Goal: Information Seeking & Learning: Find specific page/section

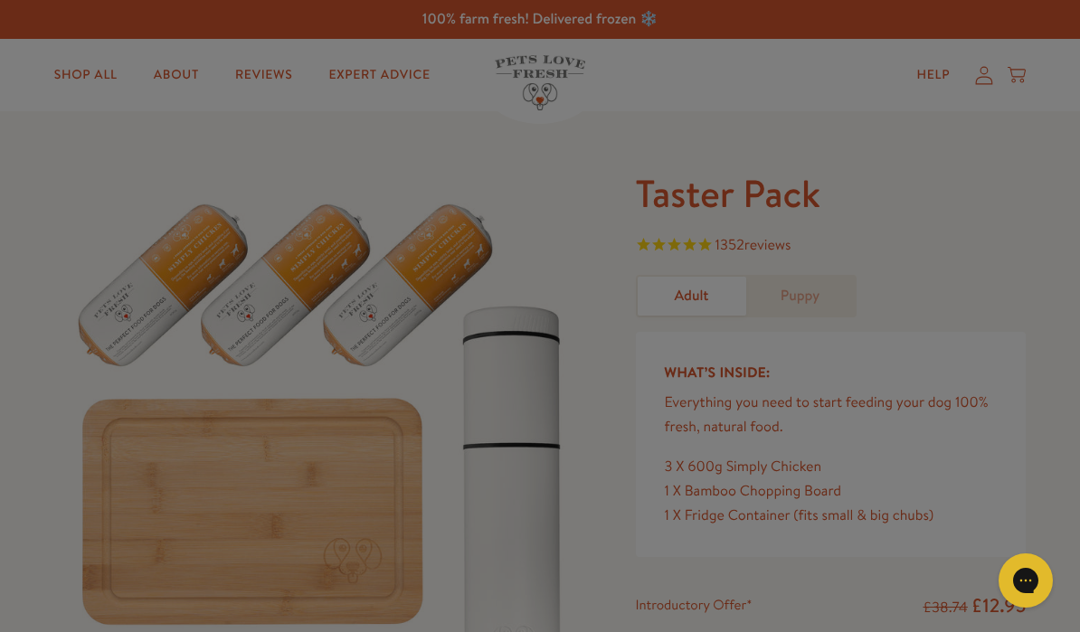
click at [982, 295] on div "Close dialog Want 10% off the Taster Pack? YES NO Submit" at bounding box center [540, 316] width 1080 height 632
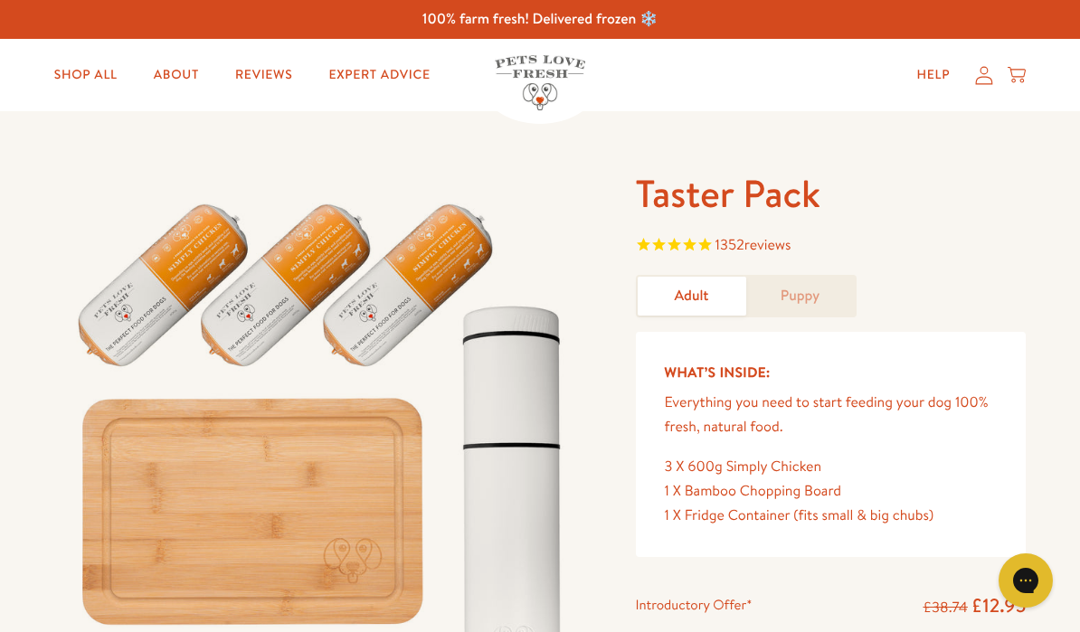
click at [1033, 579] on icon "Gorgias live chat" at bounding box center [1026, 581] width 18 height 18
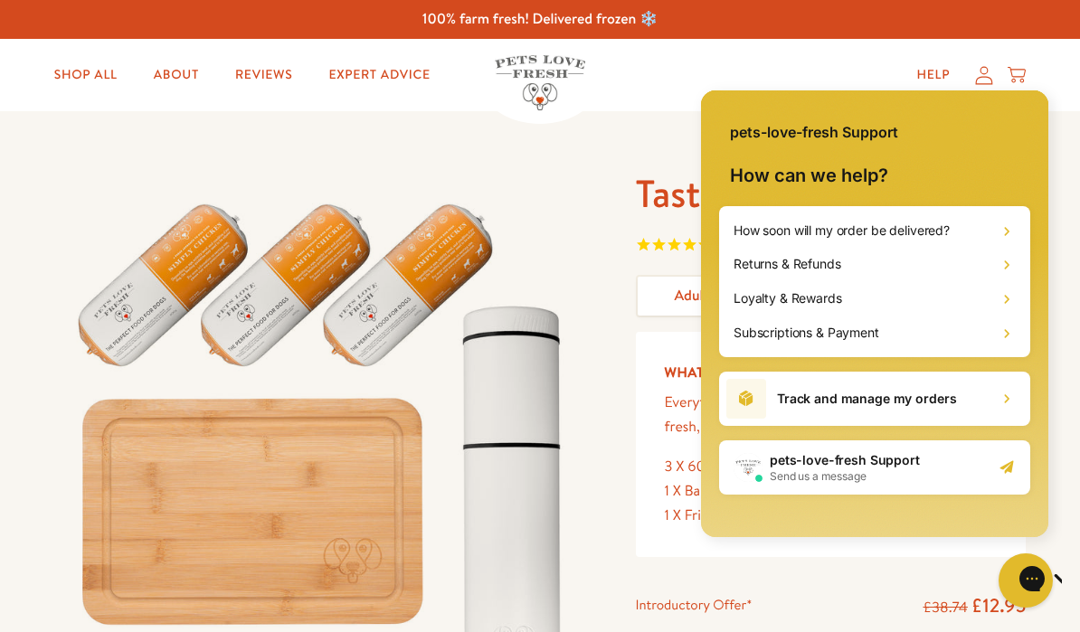
click at [949, 340] on div "Subscriptions & Payment" at bounding box center [874, 333] width 297 height 34
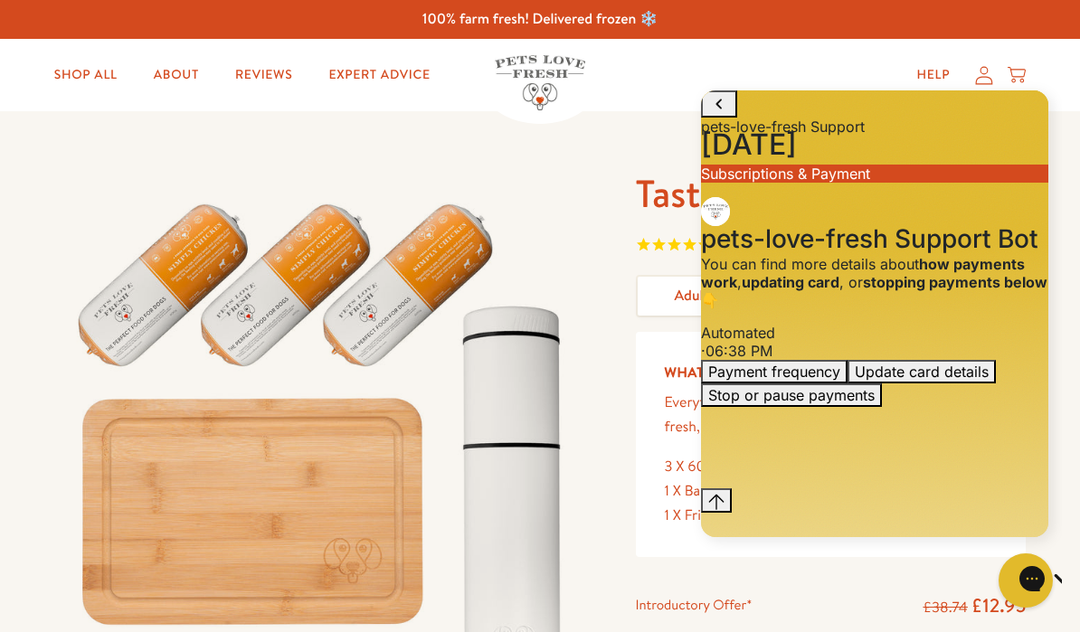
scroll to position [51, 0]
click at [886, 407] on div "Payment frequency Update card details Stop or pause payments" at bounding box center [874, 383] width 347 height 47
click at [1079, 582] on icon "Gorgias live chat" at bounding box center [1090, 579] width 18 height 18
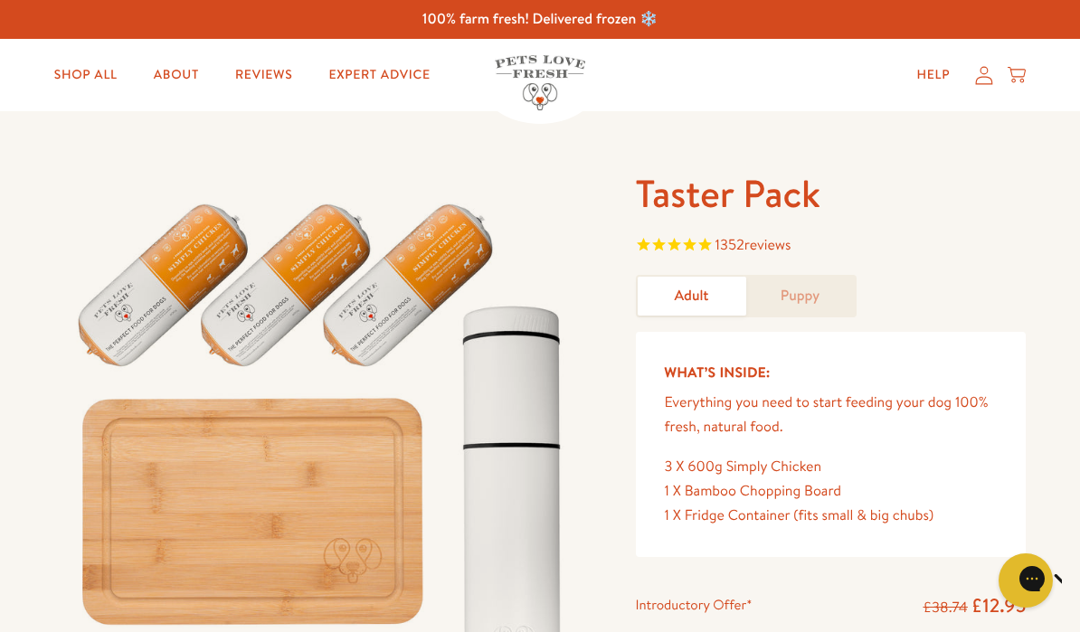
click at [980, 84] on icon at bounding box center [984, 75] width 18 height 19
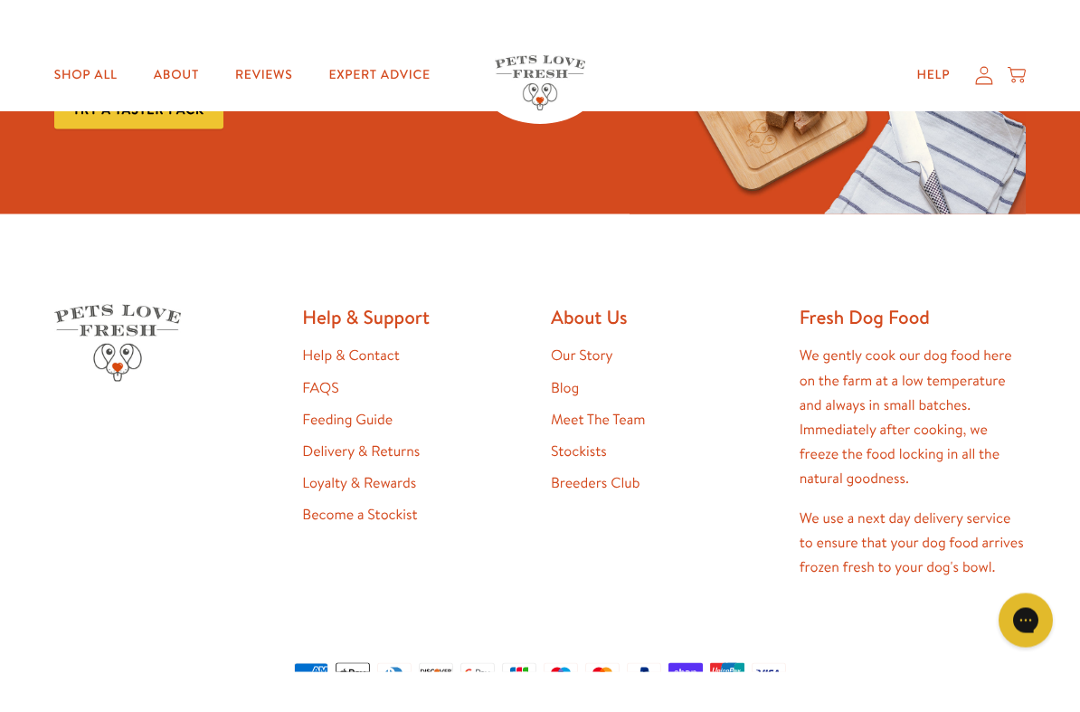
scroll to position [1001, 0]
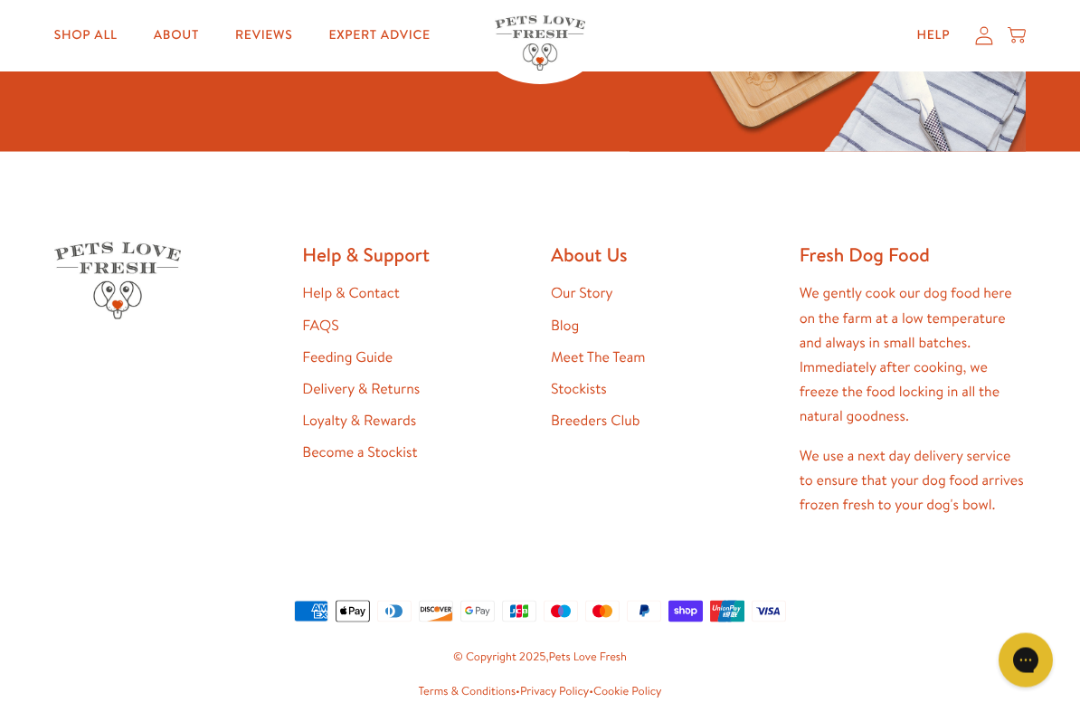
click at [325, 352] on link "Feeding Guide" at bounding box center [347, 357] width 90 height 20
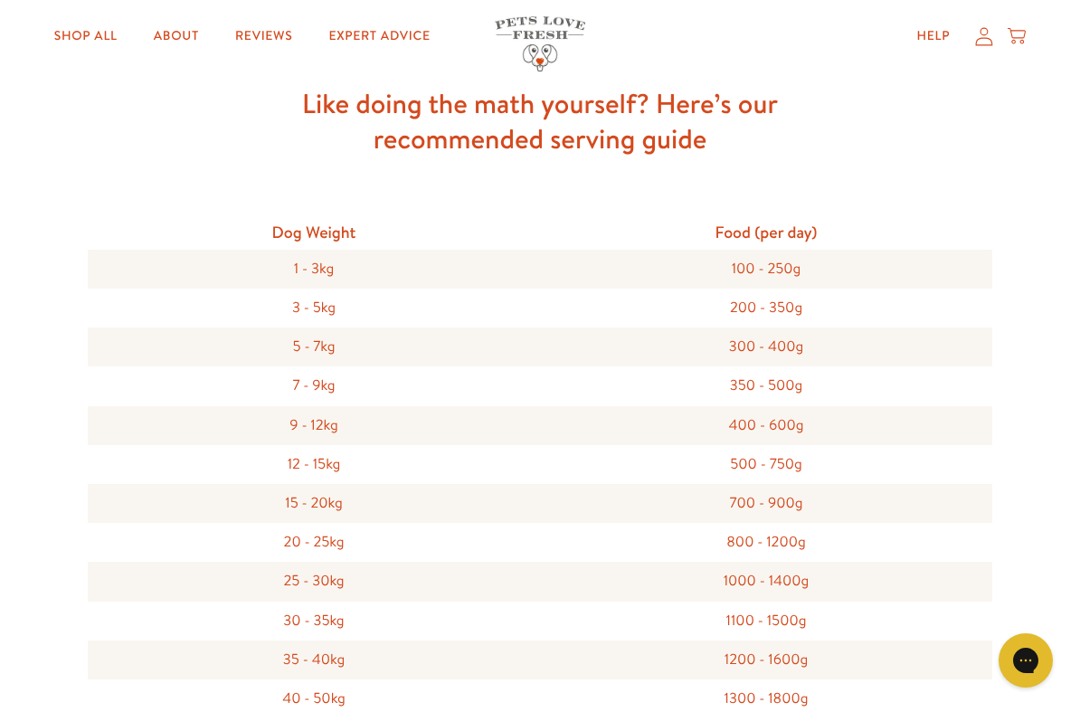
scroll to position [482, 0]
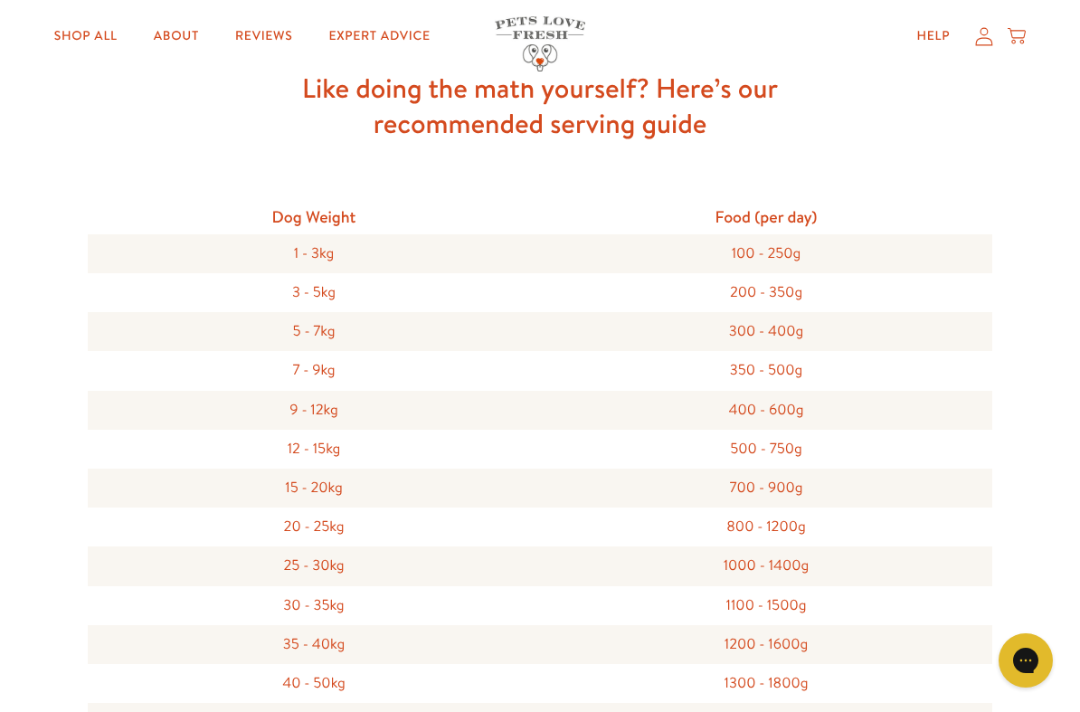
click at [157, 392] on div "9 - 12kg" at bounding box center [314, 410] width 452 height 39
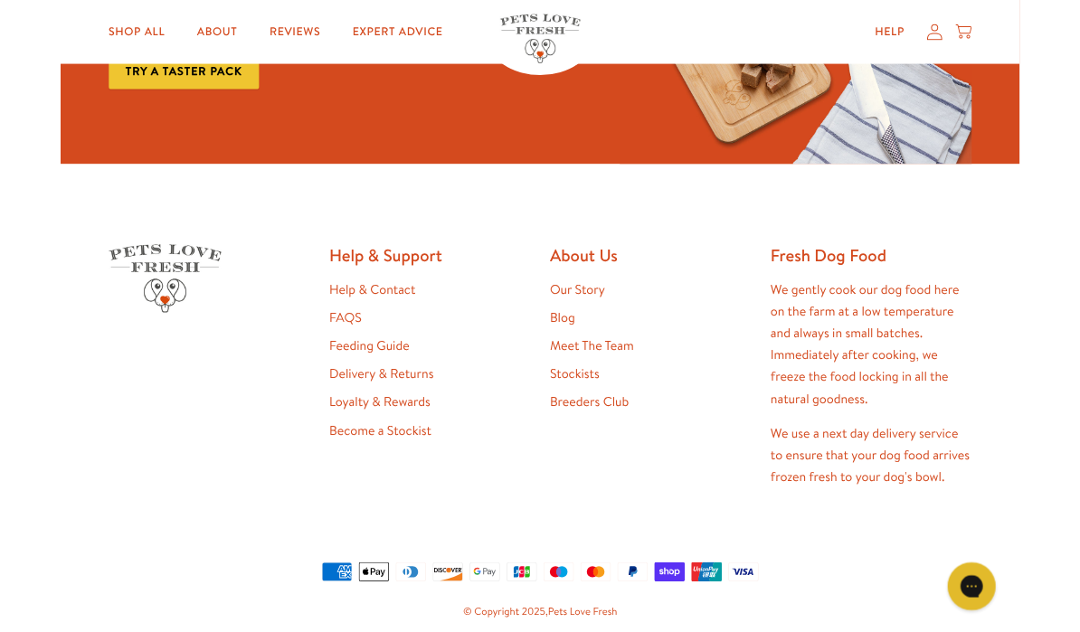
scroll to position [1474, 0]
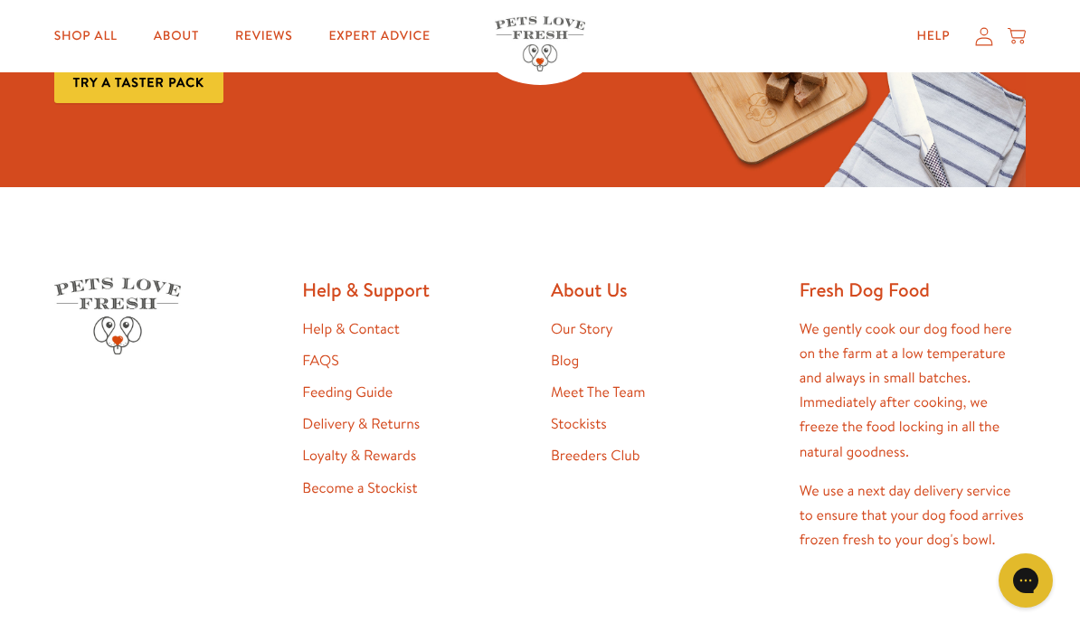
click at [588, 420] on link "Stockists" at bounding box center [579, 424] width 56 height 20
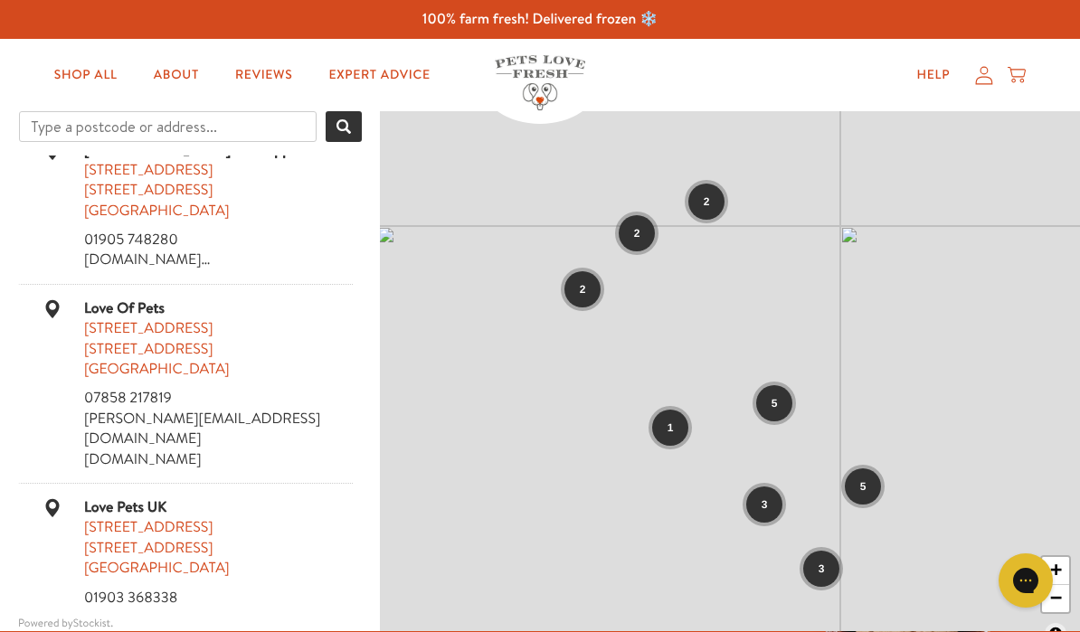
scroll to position [1342, 0]
click at [791, 389] on div "5" at bounding box center [774, 403] width 36 height 36
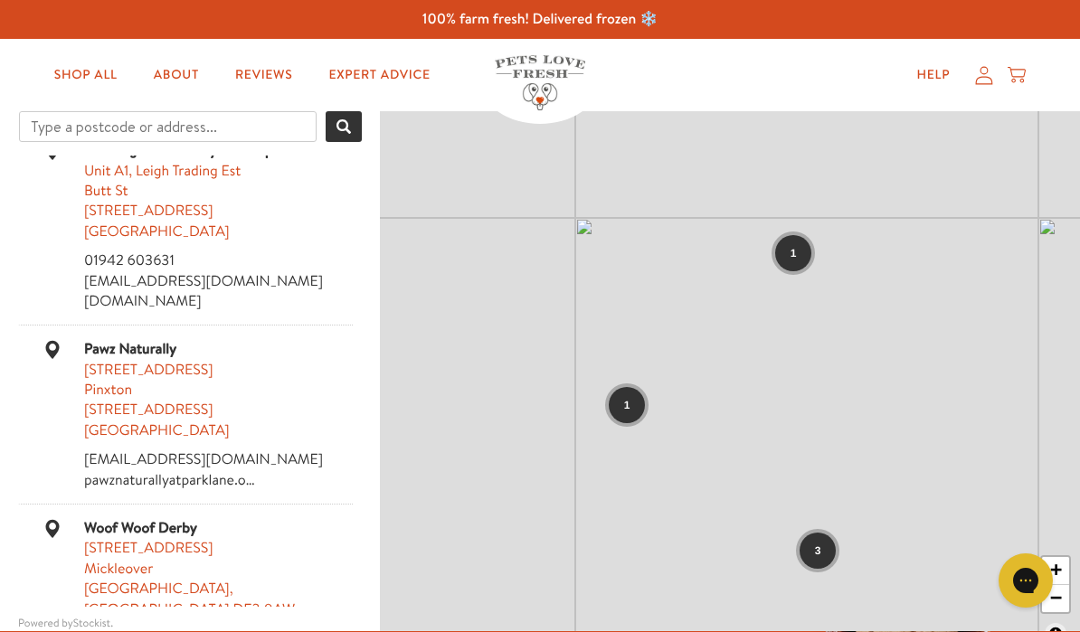
scroll to position [0, 0]
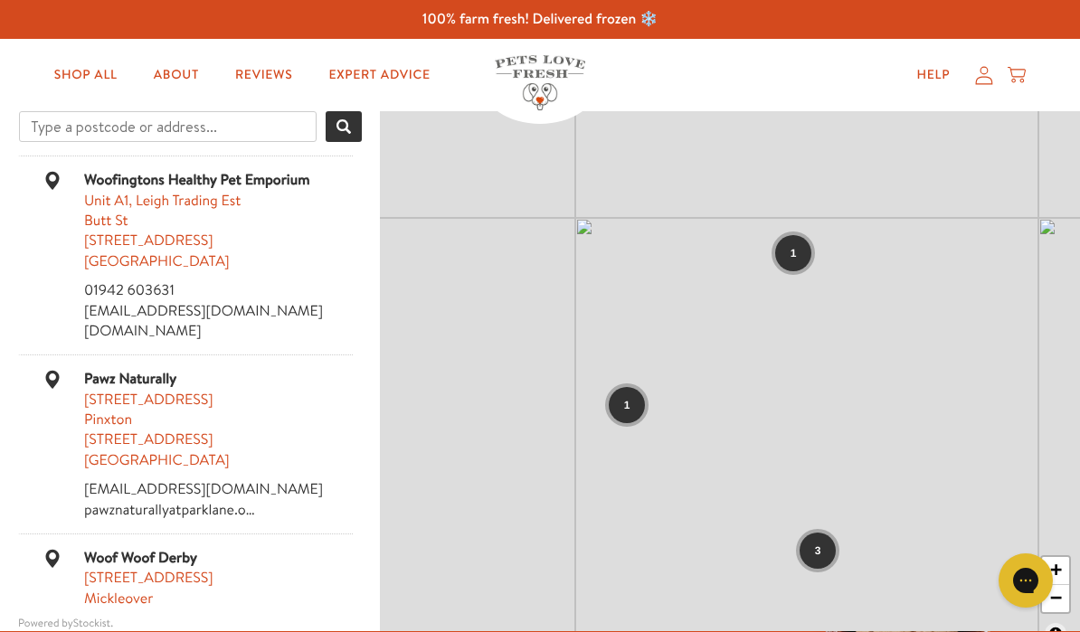
click at [918, 335] on div "1 3 1 1 1 1 1 1 3 1 1 1 1 1 2 1 + −" at bounding box center [730, 382] width 700 height 543
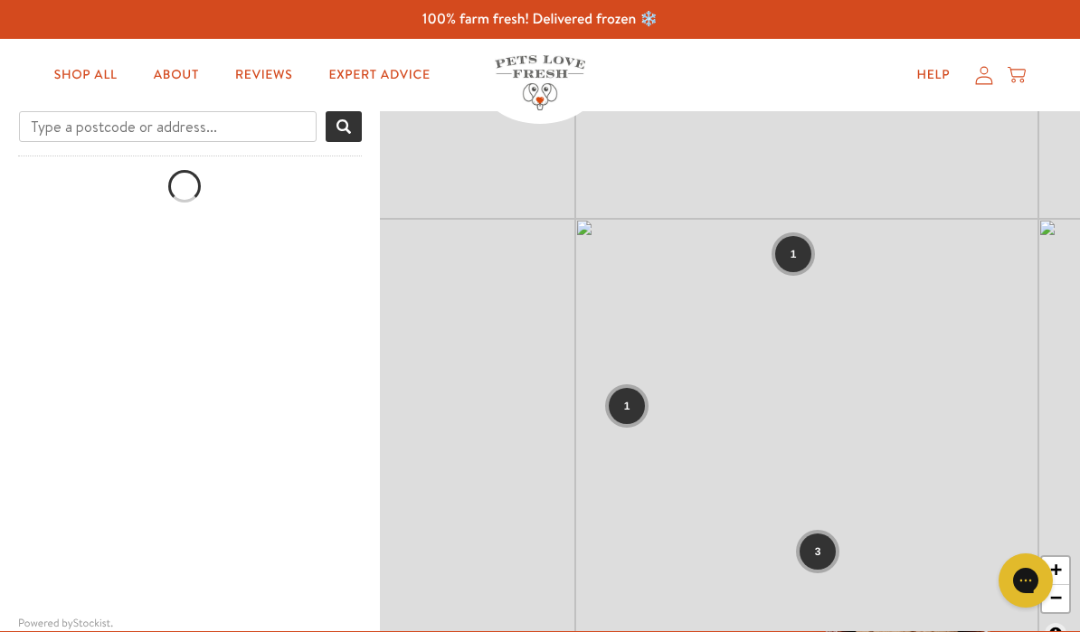
scroll to position [22, 0]
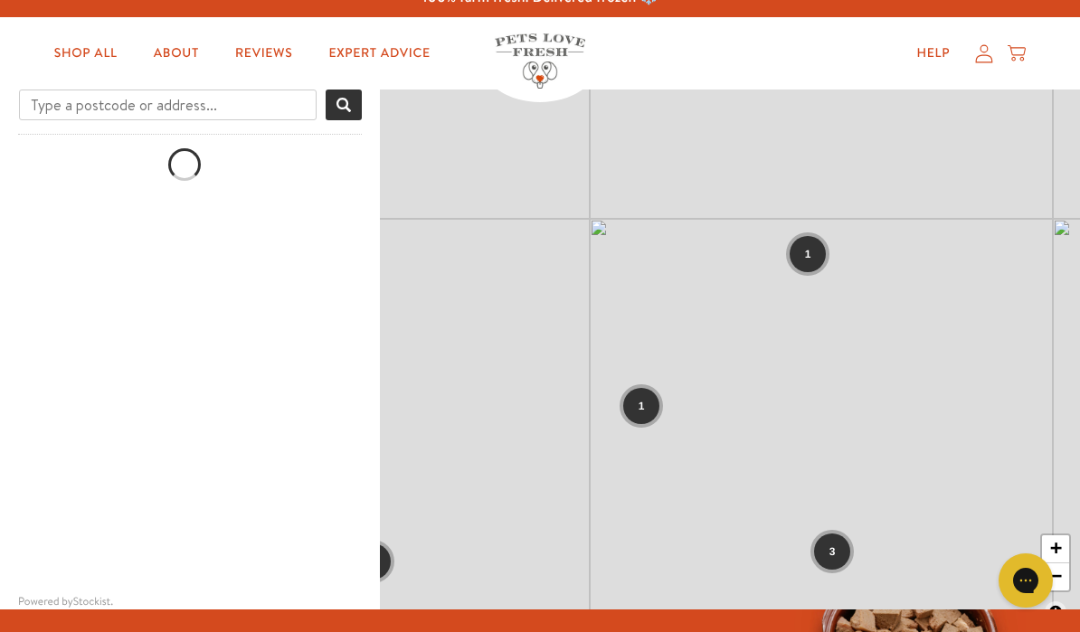
click at [912, 335] on div "1 3 1 1 1 1 1 1 3 1 1 1 1 1 2 1 2 + −" at bounding box center [730, 361] width 700 height 543
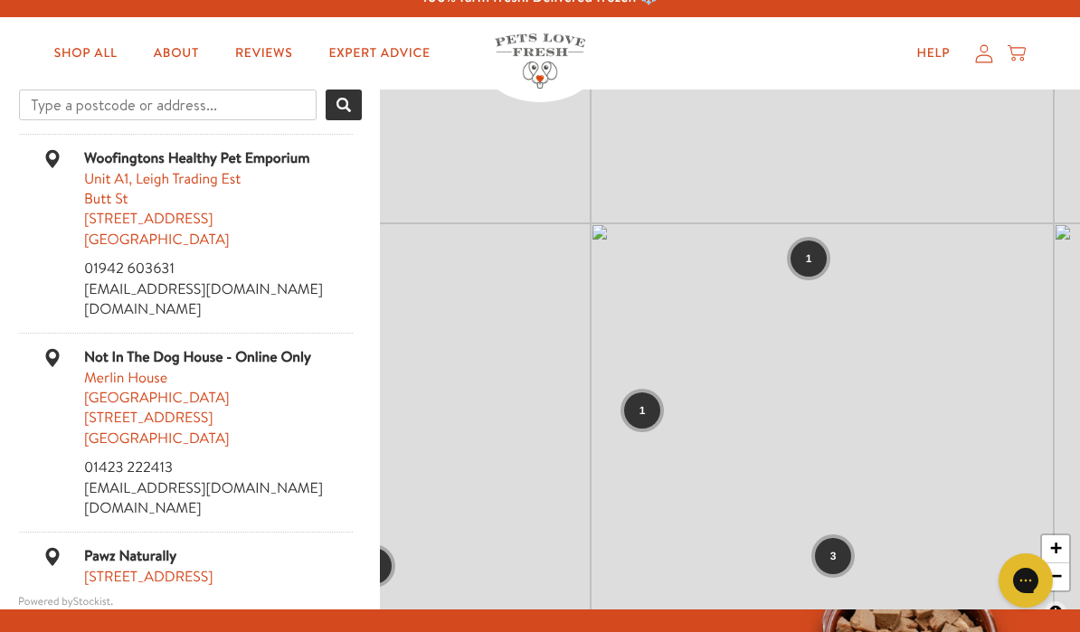
click at [816, 248] on div "1" at bounding box center [809, 259] width 36 height 36
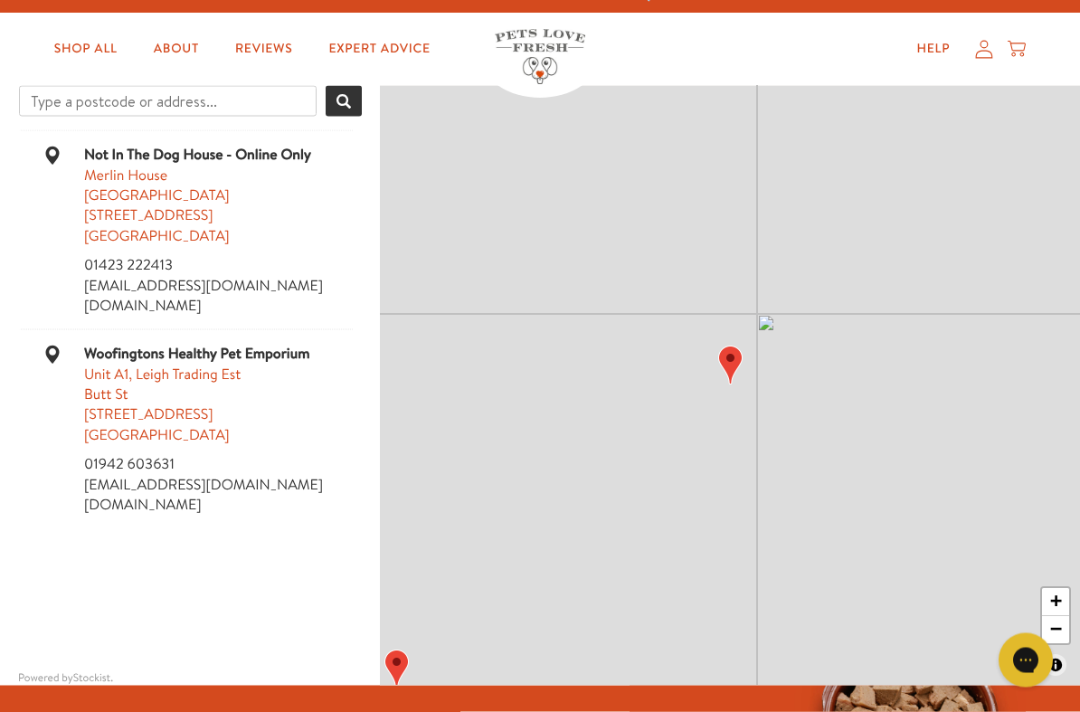
scroll to position [26, 0]
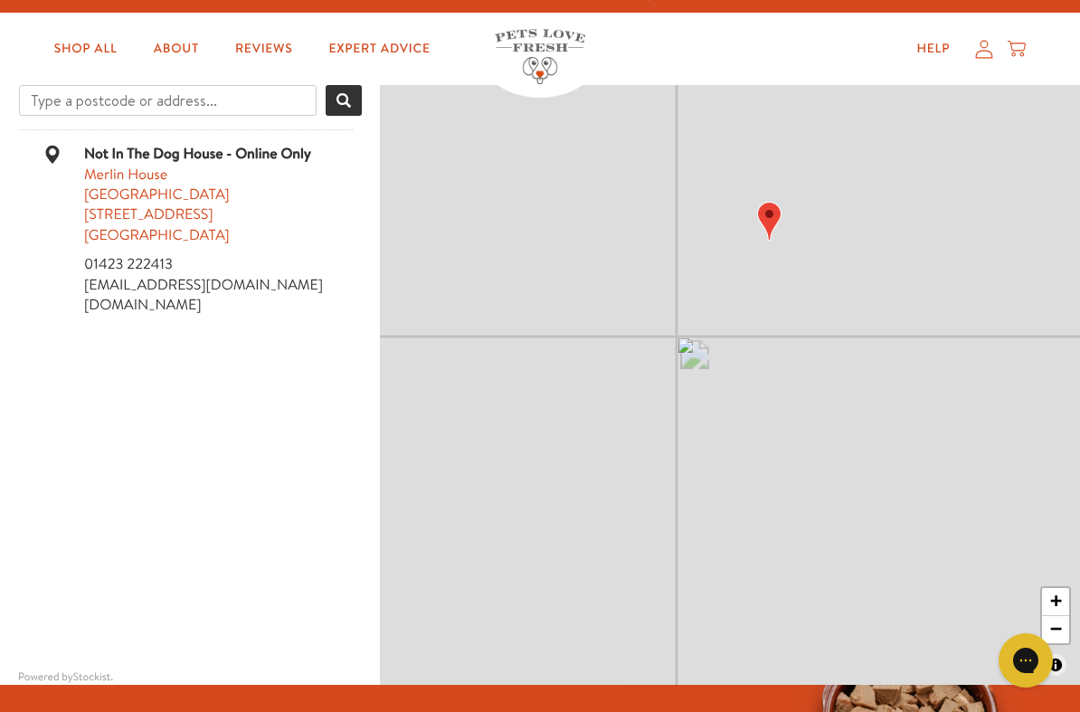
click at [821, 213] on div "+ −" at bounding box center [730, 385] width 700 height 600
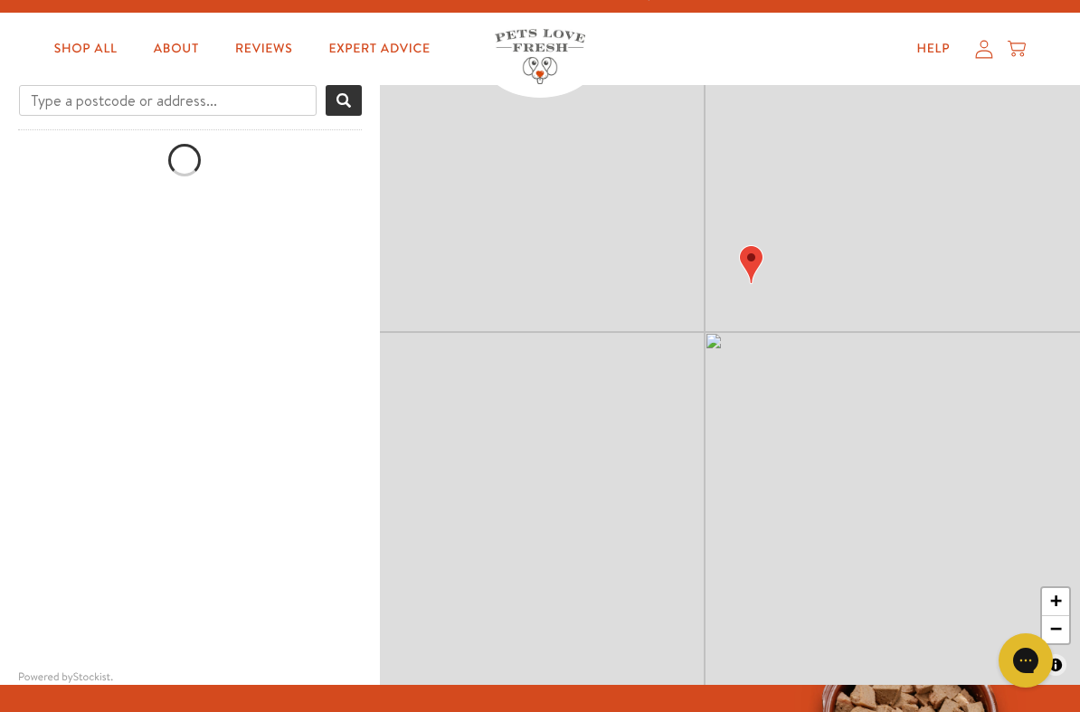
click at [992, 467] on div "+ −" at bounding box center [730, 385] width 700 height 600
click at [1001, 462] on div "+ −" at bounding box center [730, 385] width 700 height 600
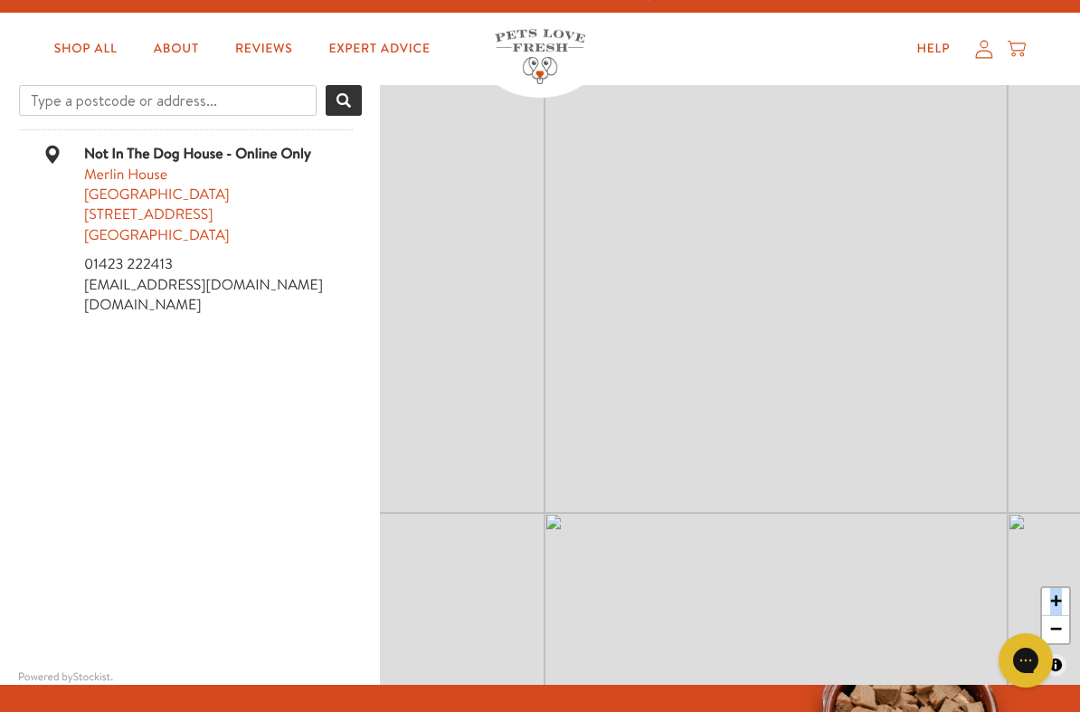
click at [990, 434] on div "+ −" at bounding box center [730, 385] width 700 height 600
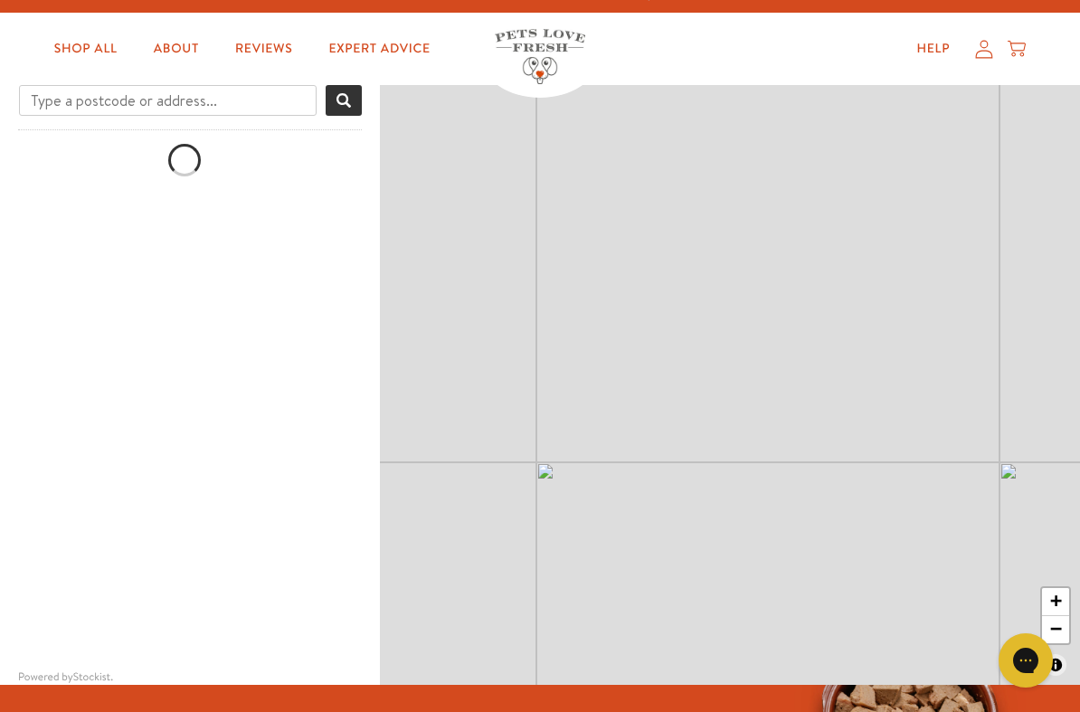
click at [992, 436] on div "+ −" at bounding box center [730, 385] width 700 height 600
click at [995, 432] on div "+ −" at bounding box center [730, 385] width 700 height 600
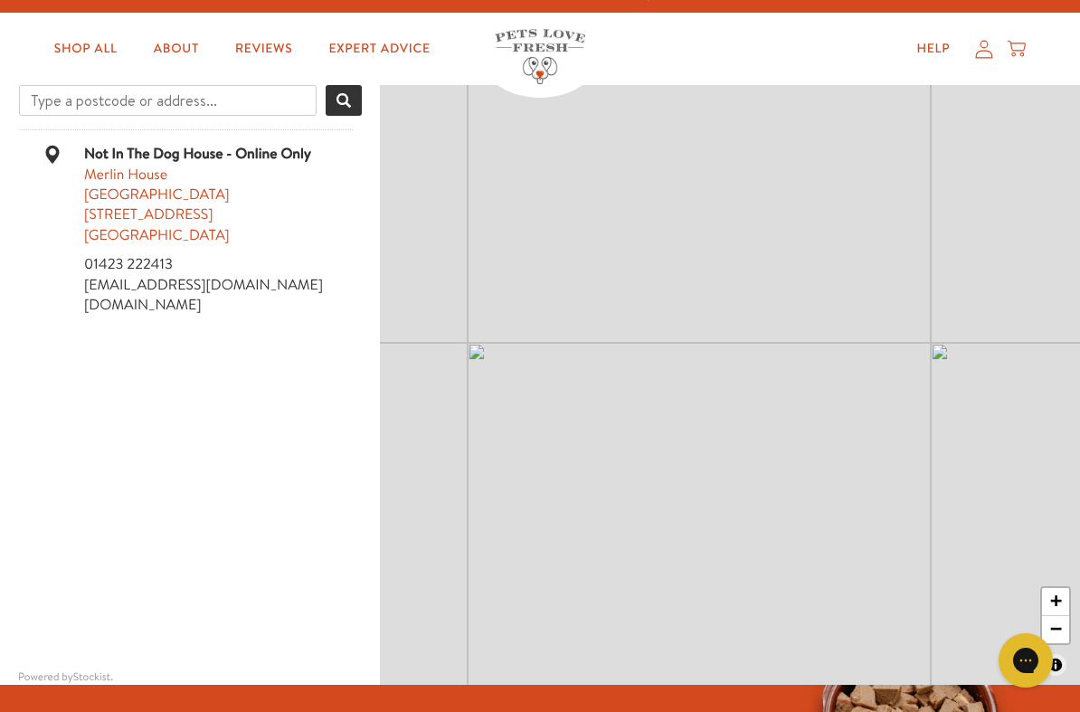
click at [477, 631] on div "+ −" at bounding box center [730, 385] width 700 height 600
click at [1001, 445] on div "+ −" at bounding box center [730, 385] width 700 height 600
click at [873, 363] on div "+ −" at bounding box center [730, 385] width 700 height 600
click at [936, 401] on div "+ −" at bounding box center [730, 385] width 700 height 600
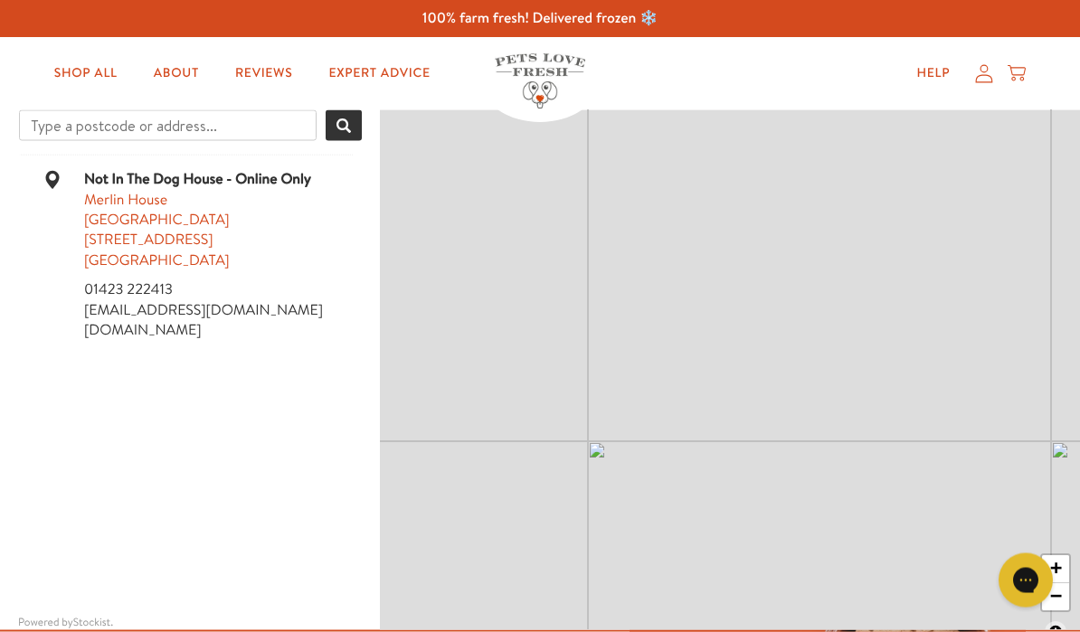
scroll to position [0, 0]
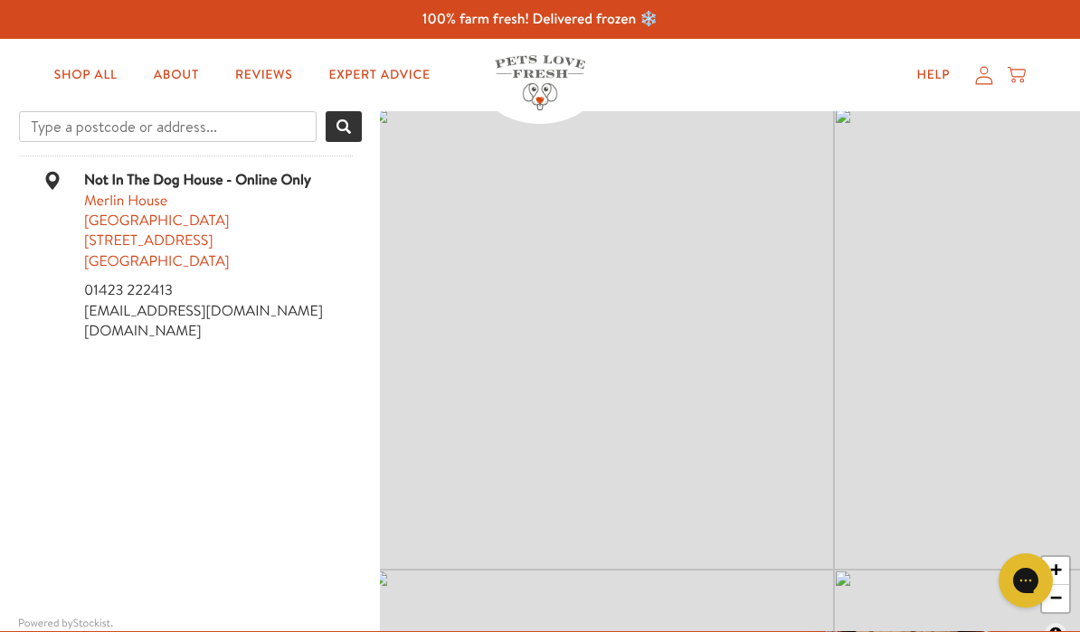
click at [1066, 296] on div "+ −" at bounding box center [730, 382] width 700 height 543
click at [1027, 319] on div "+ −" at bounding box center [730, 382] width 700 height 543
click at [1002, 386] on div "+ −" at bounding box center [730, 382] width 700 height 543
click at [1011, 322] on div "+ −" at bounding box center [730, 382] width 700 height 543
click at [920, 497] on div "+ −" at bounding box center [730, 382] width 700 height 543
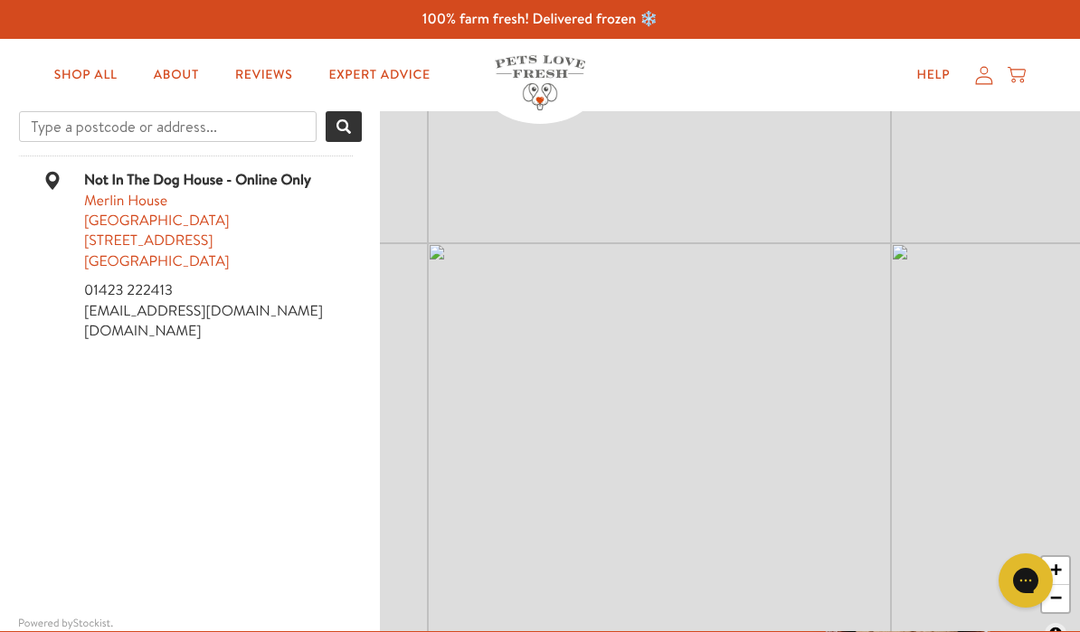
click at [874, 246] on div "+ −" at bounding box center [730, 382] width 700 height 543
click at [150, 328] on link "notinthedoghouse.co.uk" at bounding box center [143, 331] width 118 height 20
